Goal: Find specific page/section: Find specific page/section

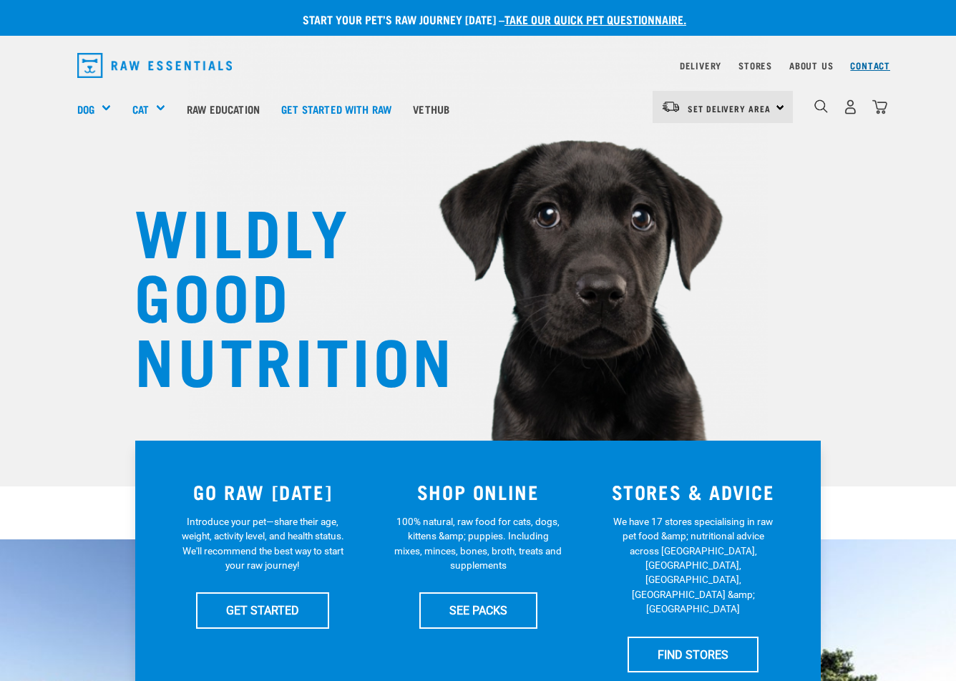
click at [868, 63] on link "Contact" at bounding box center [870, 65] width 40 height 5
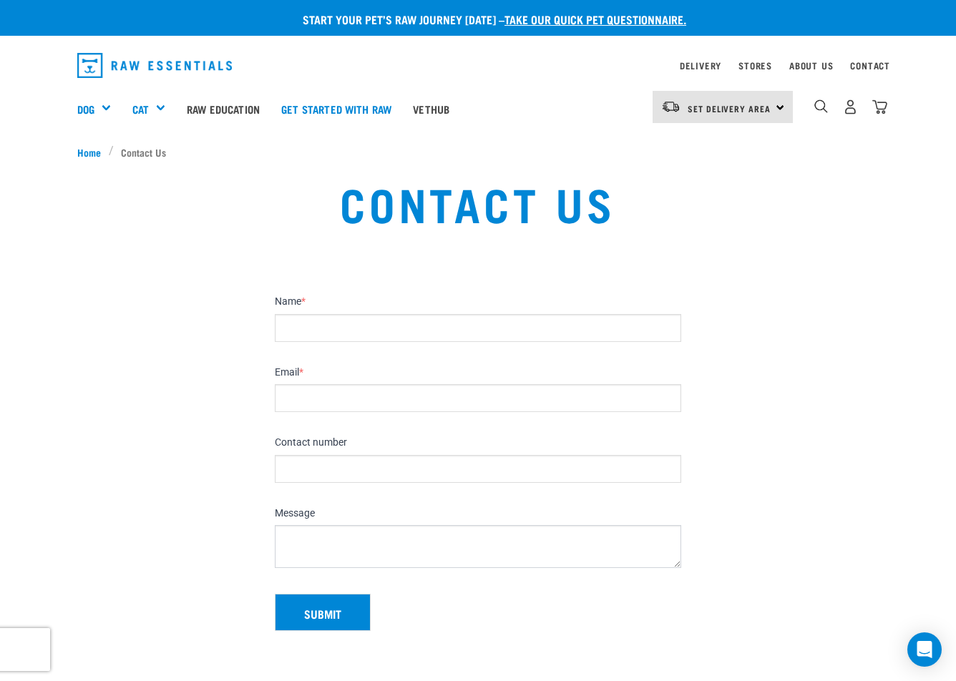
click at [783, 104] on div "Set Delivery Area North Island South Island" at bounding box center [722, 107] width 140 height 32
click at [729, 143] on link "[GEOGRAPHIC_DATA]" at bounding box center [720, 147] width 137 height 31
click at [858, 68] on link "Contact" at bounding box center [870, 65] width 40 height 5
click at [149, 150] on li "Contact Us" at bounding box center [141, 152] width 65 height 15
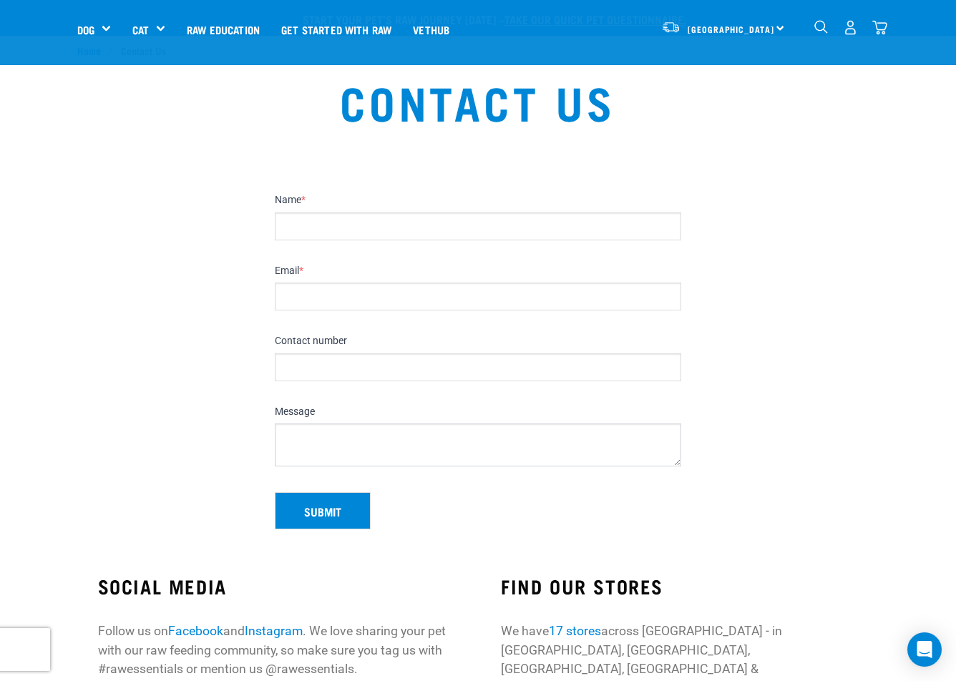
scroll to position [501, 0]
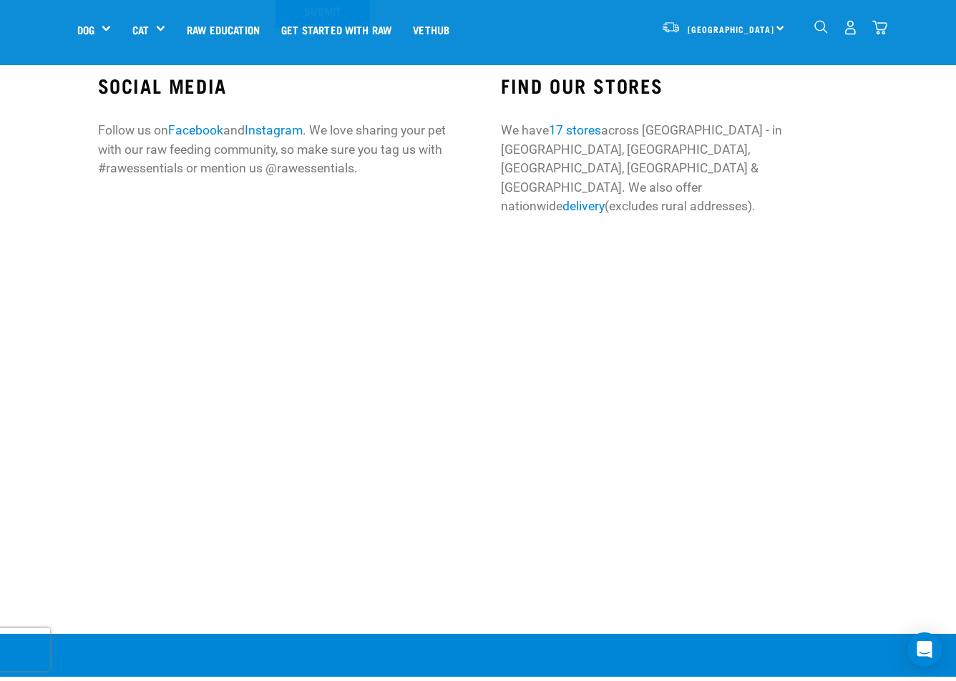
click at [774, 29] on div "North Island North Island South Island" at bounding box center [722, 27] width 140 height 32
click at [574, 127] on link "17 stores" at bounding box center [575, 130] width 52 height 14
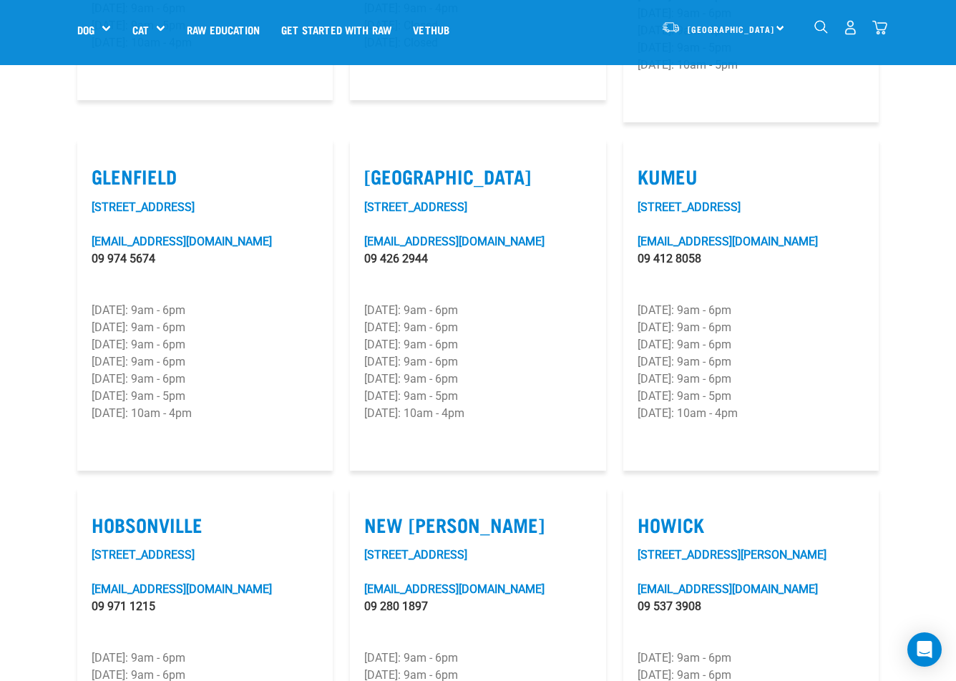
scroll to position [644, 0]
